Goal: Check status: Check status

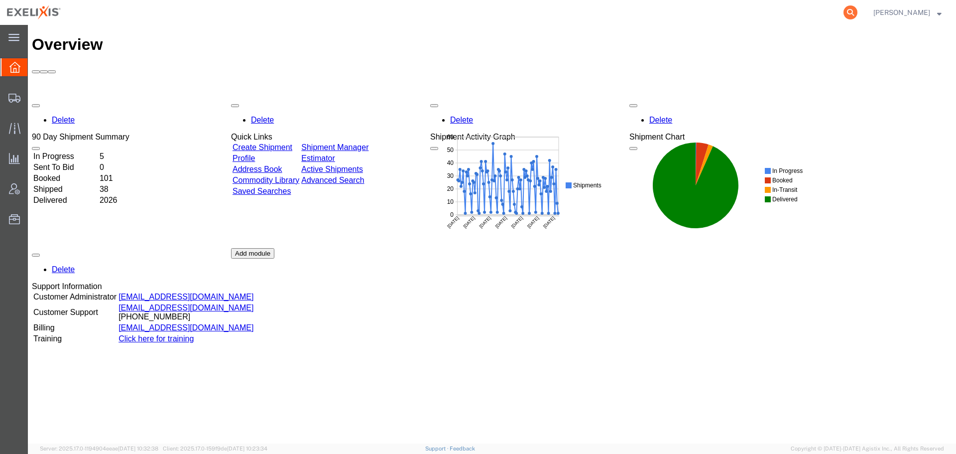
click at [850, 11] on icon at bounding box center [851, 12] width 14 height 14
click at [686, 15] on input "search" at bounding box center [692, 12] width 303 height 24
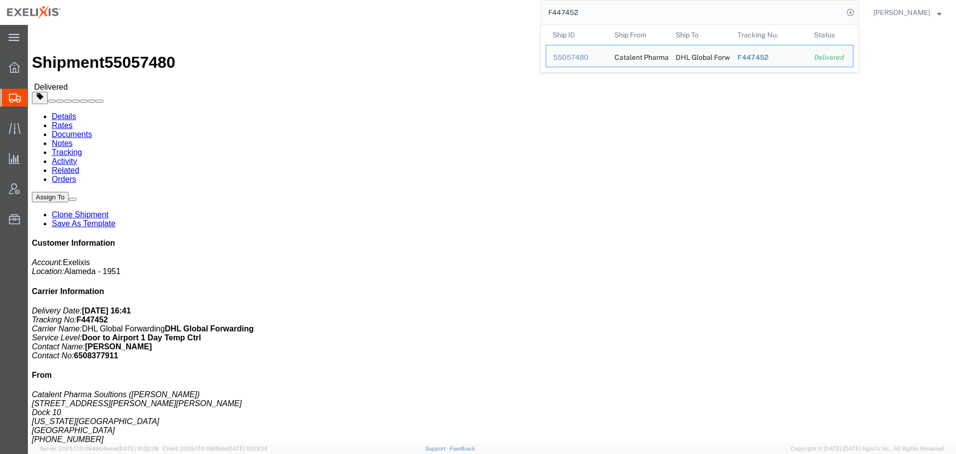
drag, startPoint x: 608, startPoint y: 12, endPoint x: 507, endPoint y: 12, distance: 101.1
click at [507, 12] on div "F447452 Ship ID Ship From Ship To Tracking Nu. Status Ship ID 55057480 Ship Fro…" at bounding box center [463, 12] width 791 height 25
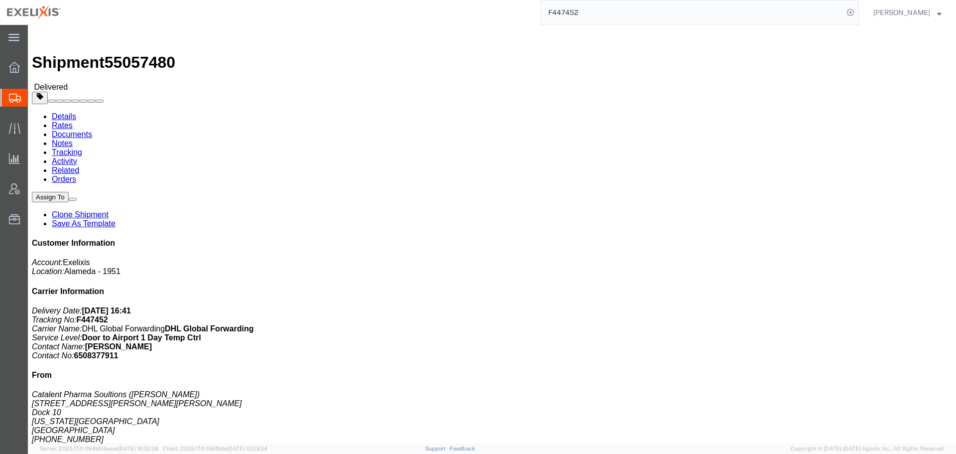
paste input "71997896"
type input "71997896"
